Goal: Task Accomplishment & Management: Use online tool/utility

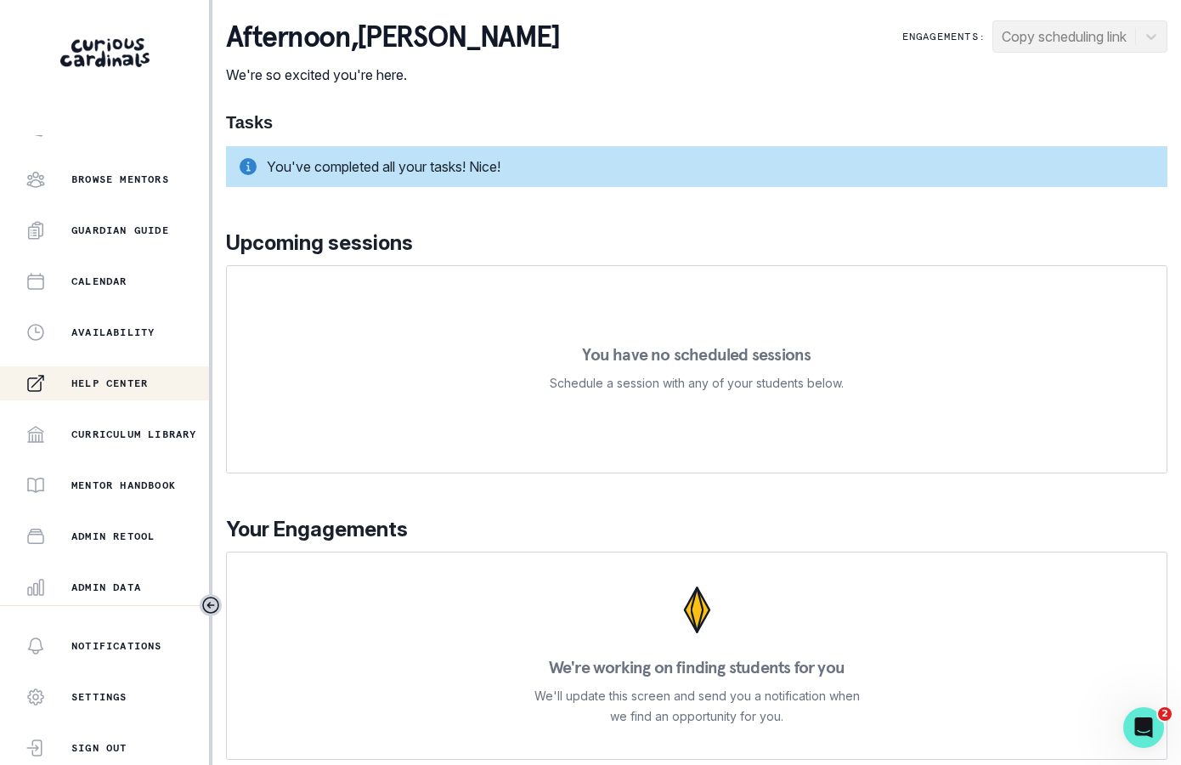
scroll to position [277, 0]
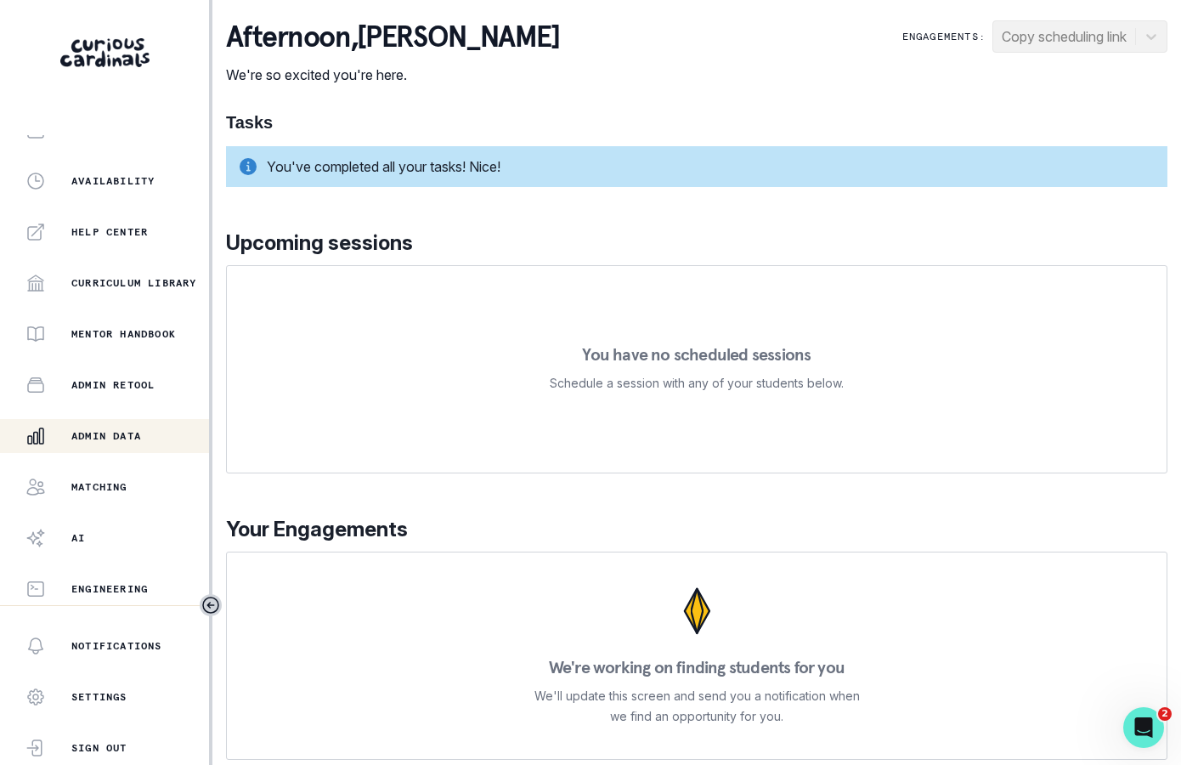
click at [150, 421] on button "Admin Data" at bounding box center [104, 436] width 209 height 34
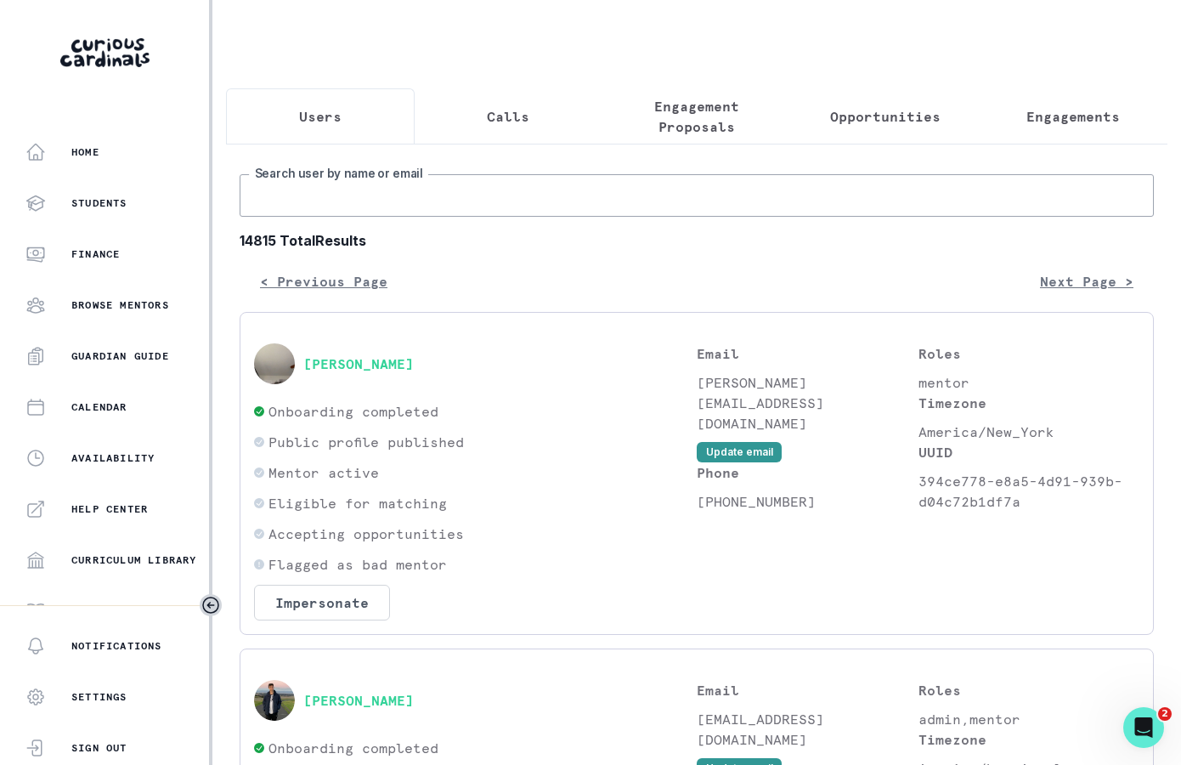
click at [519, 186] on input "Search user by name or email" at bounding box center [697, 195] width 914 height 42
paste input "[PERSON_NAME][DEMOGRAPHIC_DATA]"
type input "[PERSON_NAME][DEMOGRAPHIC_DATA]"
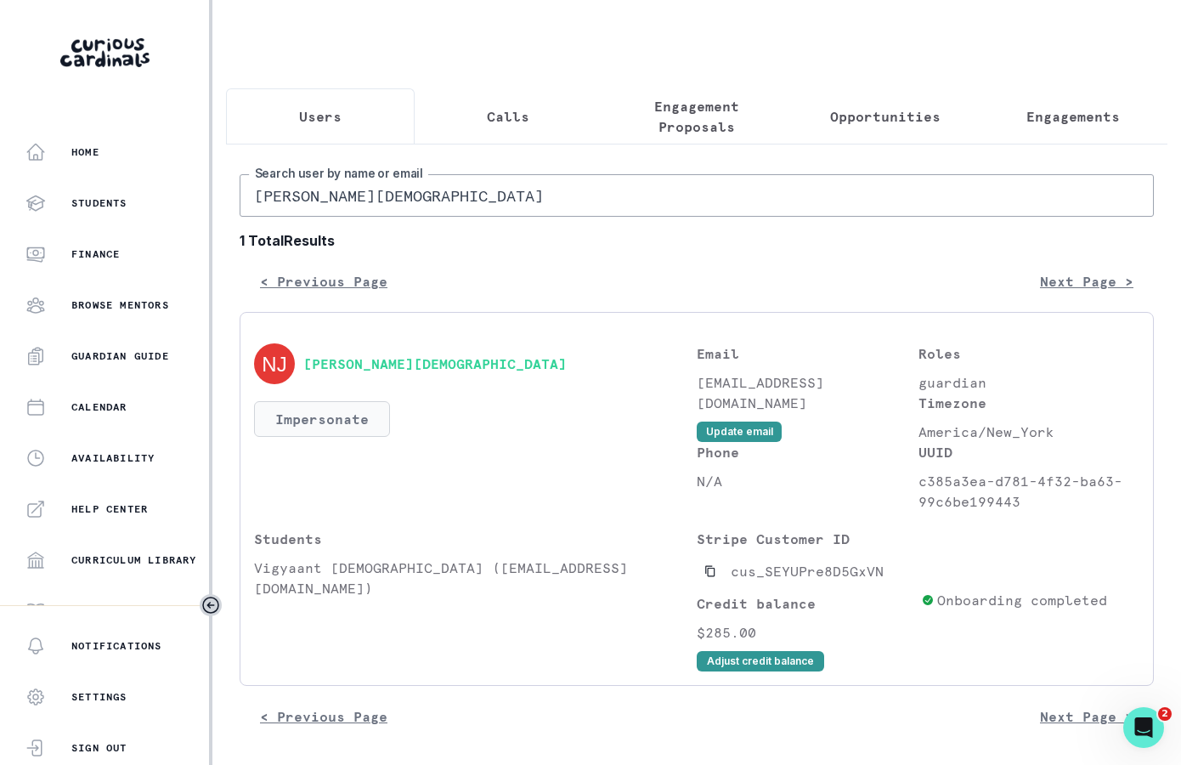
click at [356, 420] on button "Impersonate" at bounding box center [322, 419] width 136 height 36
click at [449, 375] on div "[PERSON_NAME][DEMOGRAPHIC_DATA]" at bounding box center [475, 363] width 443 height 41
click at [409, 198] on input "[PERSON_NAME][DEMOGRAPHIC_DATA]" at bounding box center [697, 195] width 914 height 42
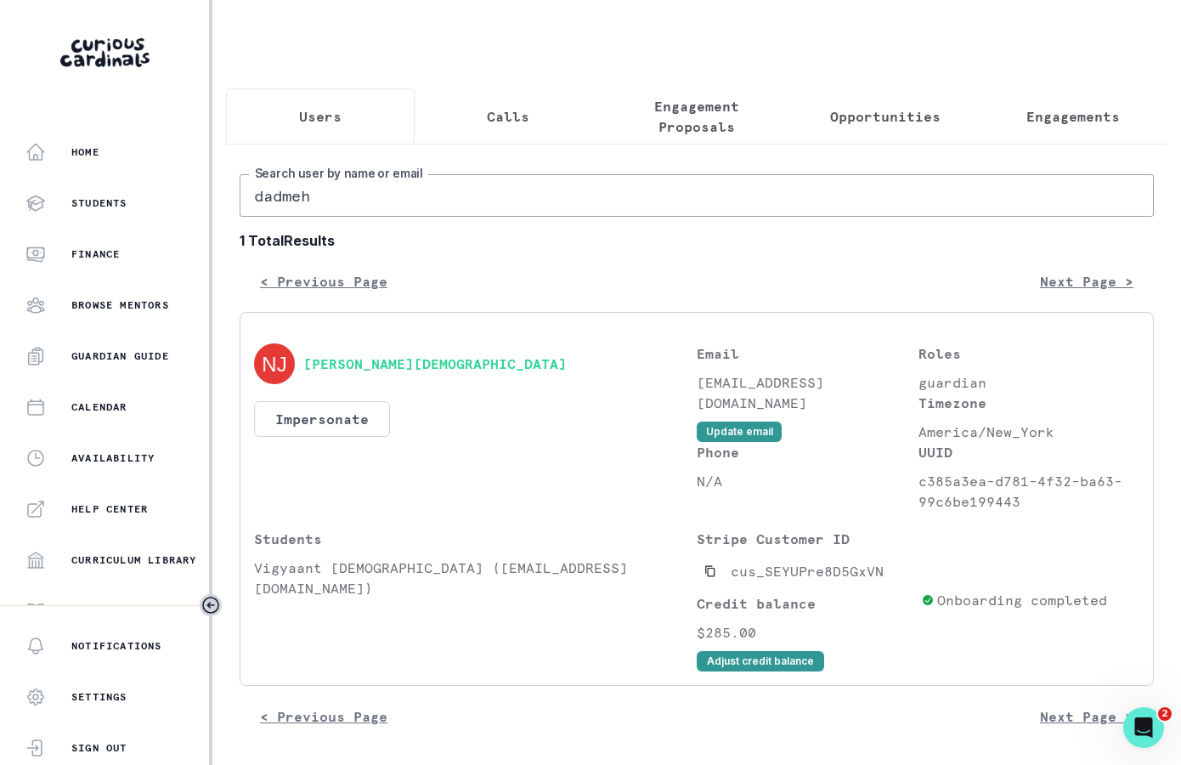
type input "dadmehr"
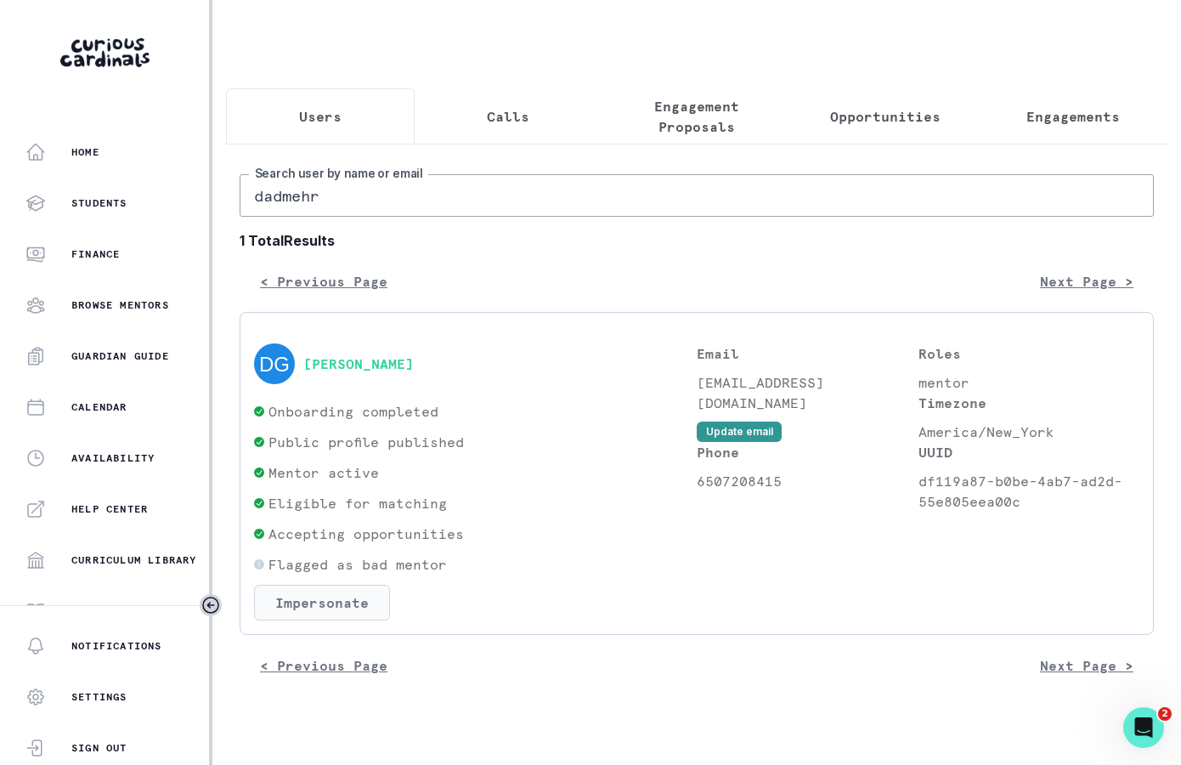
click at [344, 607] on button "Impersonate" at bounding box center [322, 603] width 136 height 36
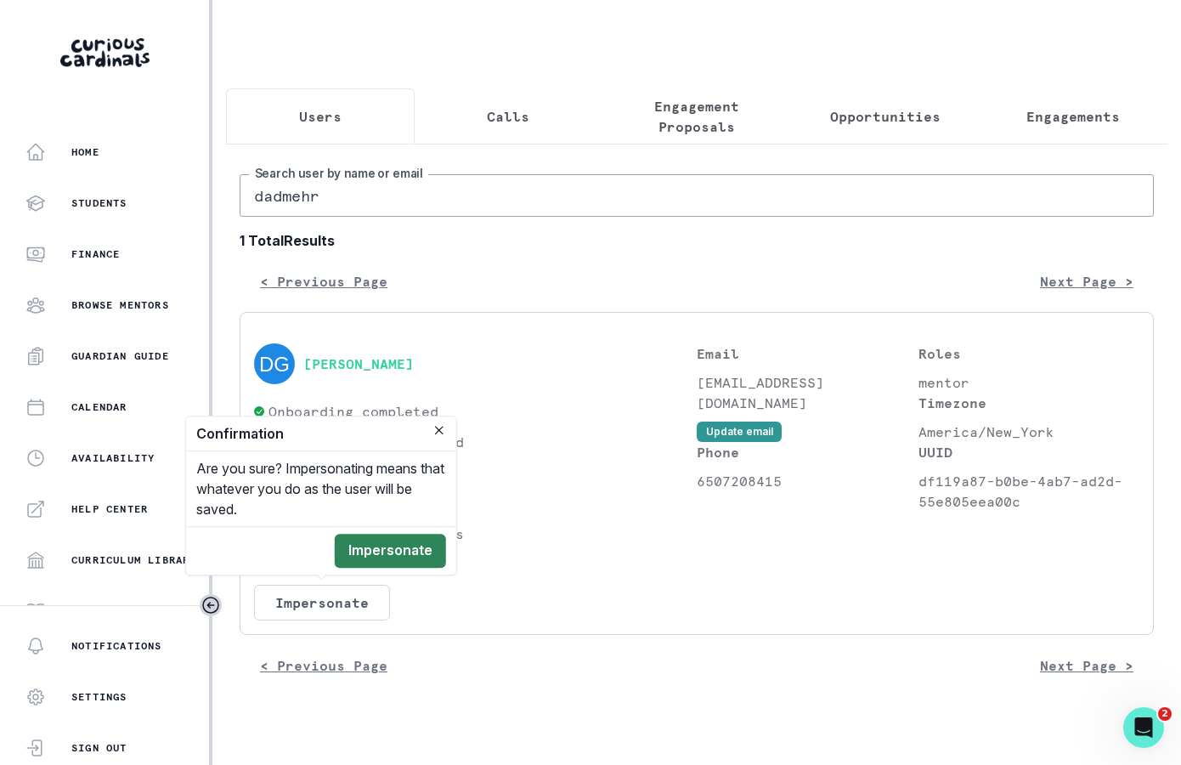
click at [391, 543] on button "Impersonate" at bounding box center [390, 551] width 111 height 34
